Goal: Register for event/course

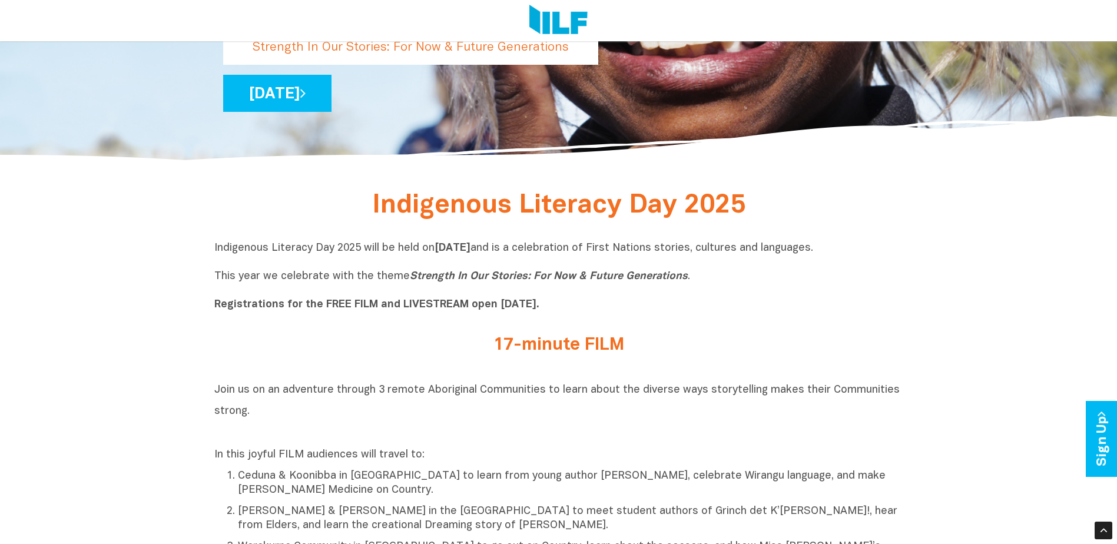
scroll to position [353, 0]
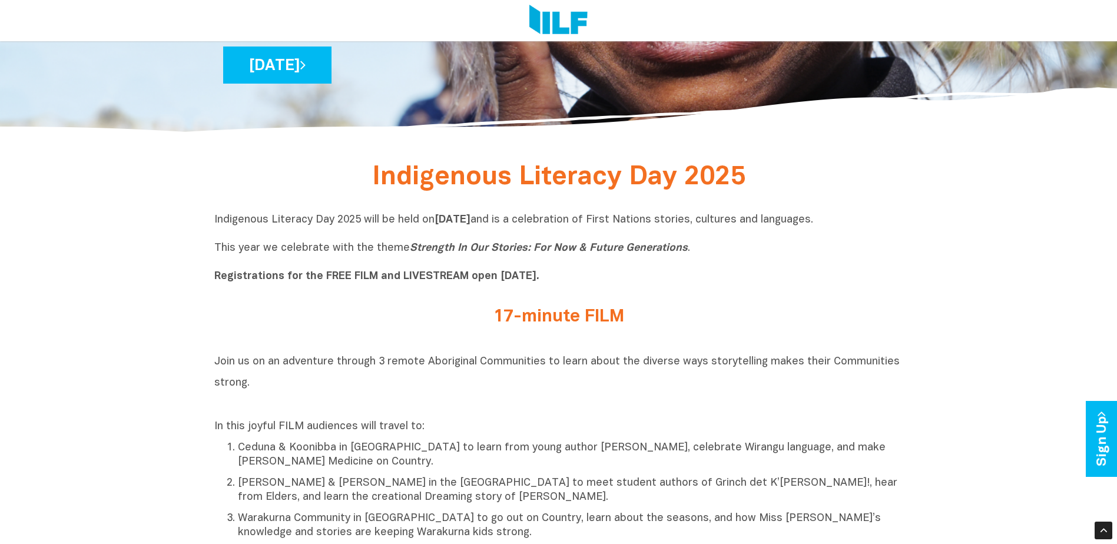
click at [559, 319] on h2 "17-minute FILM" at bounding box center [558, 316] width 441 height 19
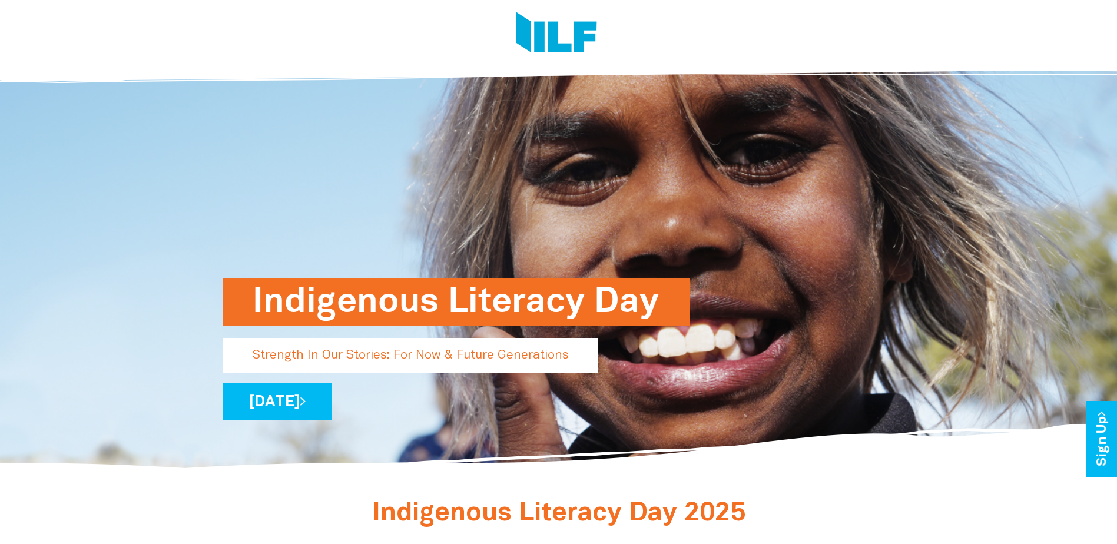
scroll to position [0, 0]
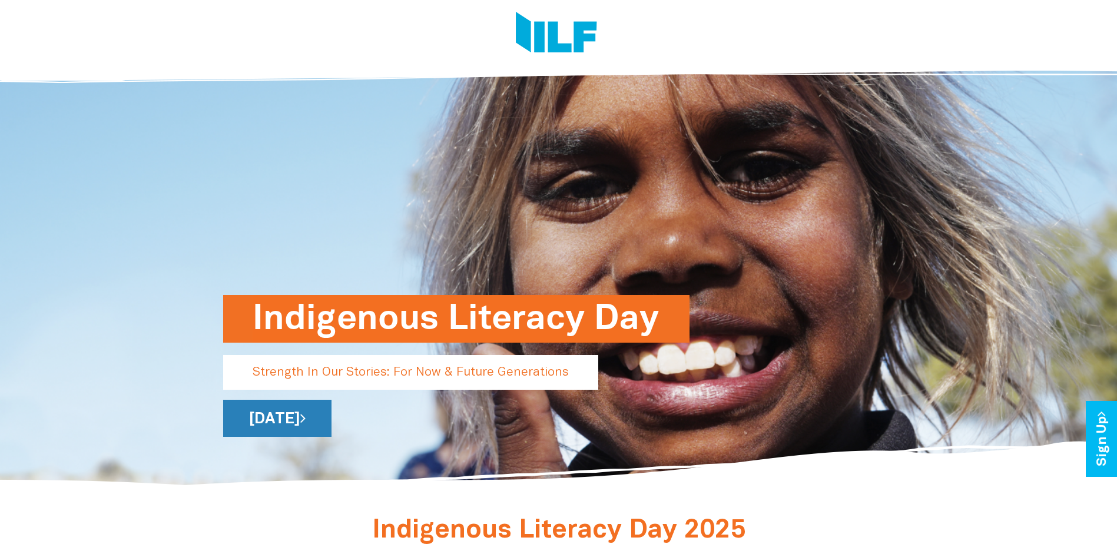
click at [331, 417] on link "[DATE]" at bounding box center [277, 418] width 108 height 37
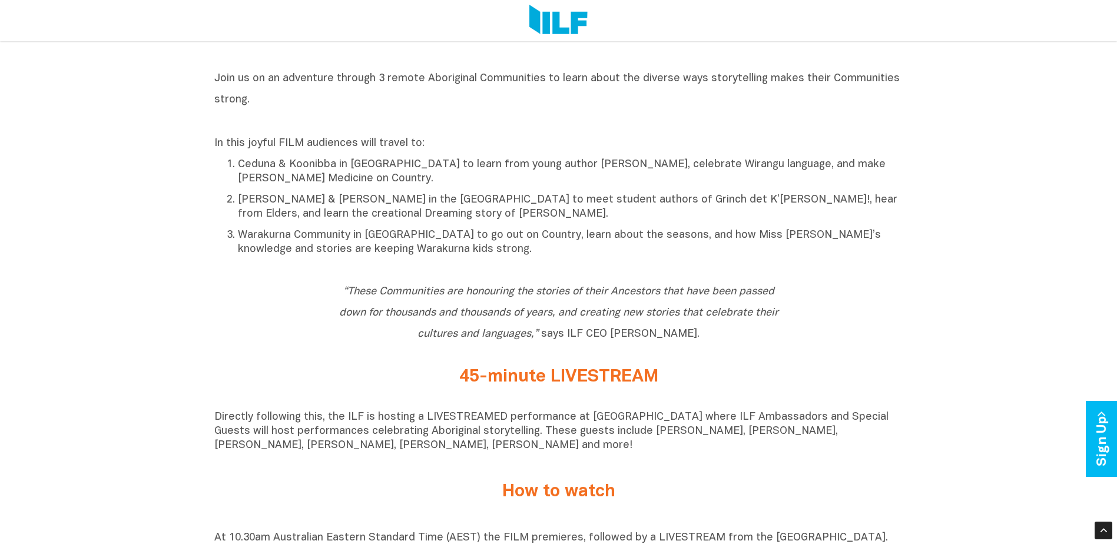
scroll to position [647, 0]
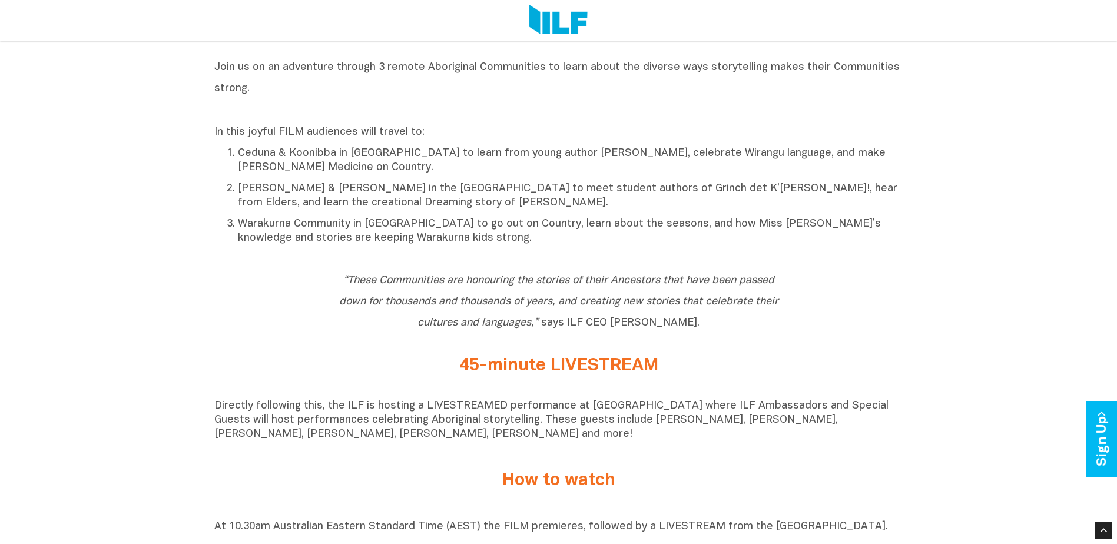
click at [625, 376] on h2 "45-minute LIVESTREAM" at bounding box center [558, 365] width 441 height 19
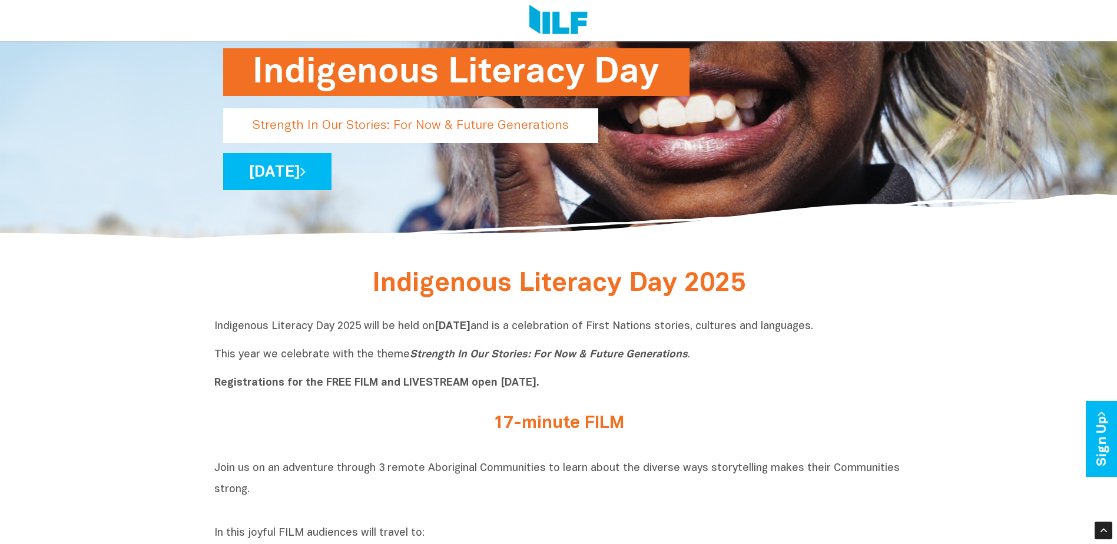
scroll to position [0, 0]
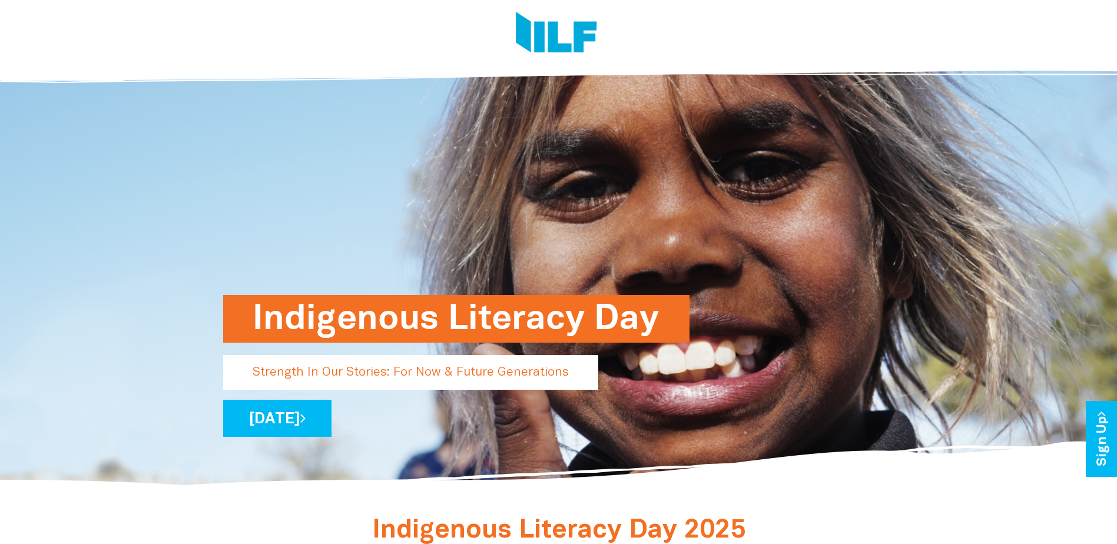
click at [603, 317] on h1 "Indigenous Literacy Day" at bounding box center [455, 319] width 407 height 48
click at [1101, 431] on link "Sign Up" at bounding box center [1102, 439] width 34 height 76
